Goal: Register for event/course

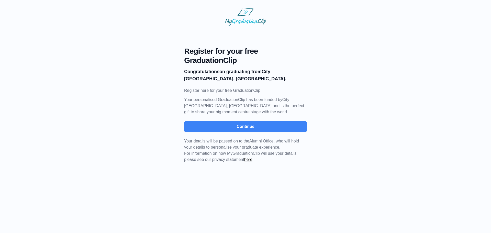
click at [252, 160] on link "here" at bounding box center [248, 159] width 8 height 4
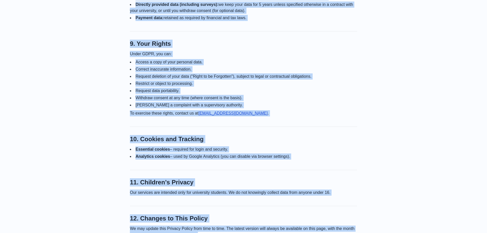
scroll to position [725, 0]
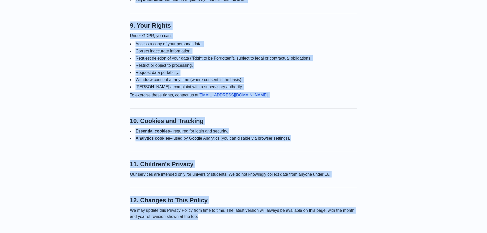
drag, startPoint x: 159, startPoint y: 39, endPoint x: 338, endPoint y: 213, distance: 249.6
copy div "Loremip Dolors ame CoNsecteturaDipi Elit seddoei: Tempor 6202 In UtLaboreetdoLo…"
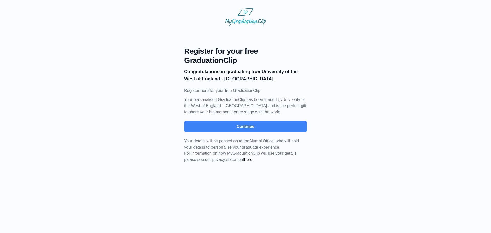
click at [252, 159] on link "here" at bounding box center [248, 159] width 8 height 4
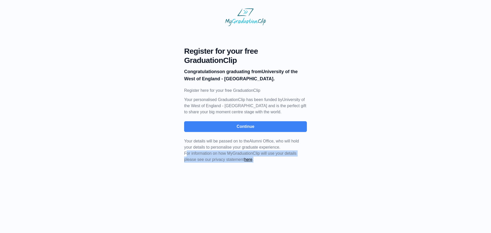
drag, startPoint x: 186, startPoint y: 152, endPoint x: 258, endPoint y: 160, distance: 72.2
click at [258, 160] on p "Your details will be passed on to the Alumni Office , who will hold your detail…" at bounding box center [245, 150] width 123 height 25
copy span "For information on how MyGraduationClip will use your details please see our pr…"
click at [307, 171] on html "Register for your free GraduationClip Congratulations on graduating from Univer…" at bounding box center [245, 85] width 491 height 171
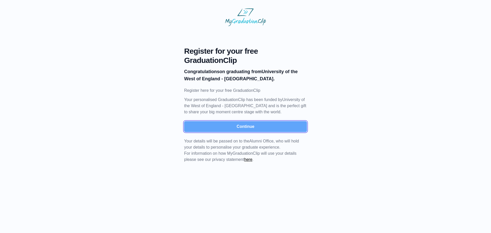
click at [248, 126] on button "Continue" at bounding box center [245, 126] width 123 height 11
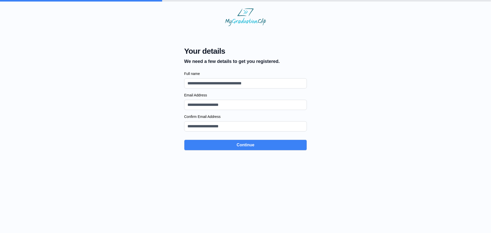
click at [79, 100] on div "Your details We need a few details to get you registered. Full name Email Addre…" at bounding box center [245, 88] width 475 height 124
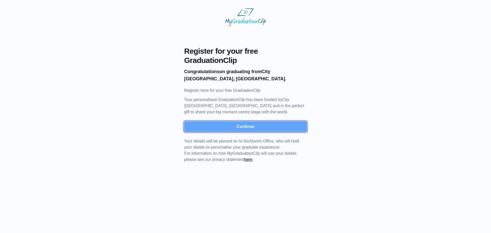
click at [250, 128] on button "Continue" at bounding box center [245, 126] width 123 height 11
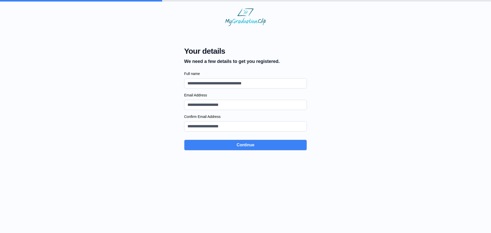
click at [249, 159] on html "Your details We need a few details to get you registered. Full name Email Addre…" at bounding box center [245, 79] width 491 height 159
